Goal: Information Seeking & Learning: Learn about a topic

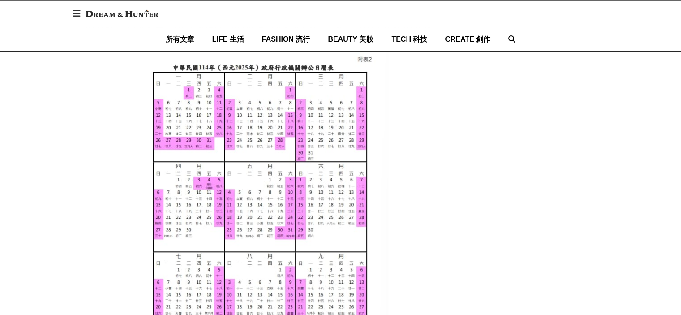
scroll to position [672, 0]
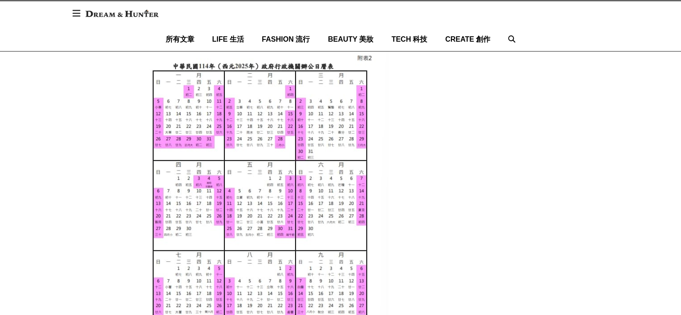
scroll to position [717, 0]
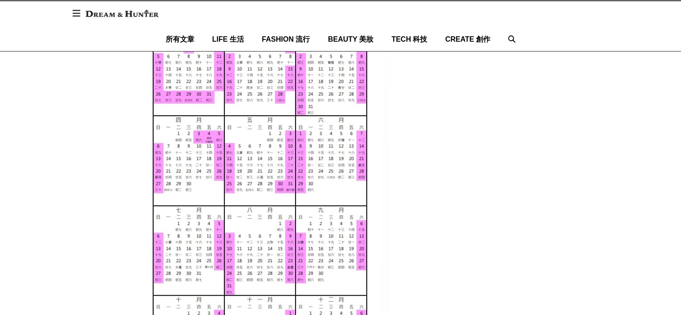
click at [206, 141] on img at bounding box center [260, 204] width 257 height 397
